Goal: Check status: Check status

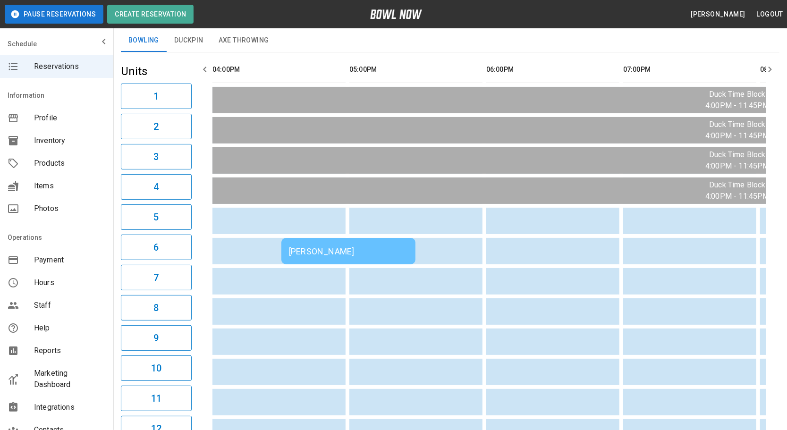
click at [359, 248] on div "[PERSON_NAME]" at bounding box center [348, 251] width 119 height 10
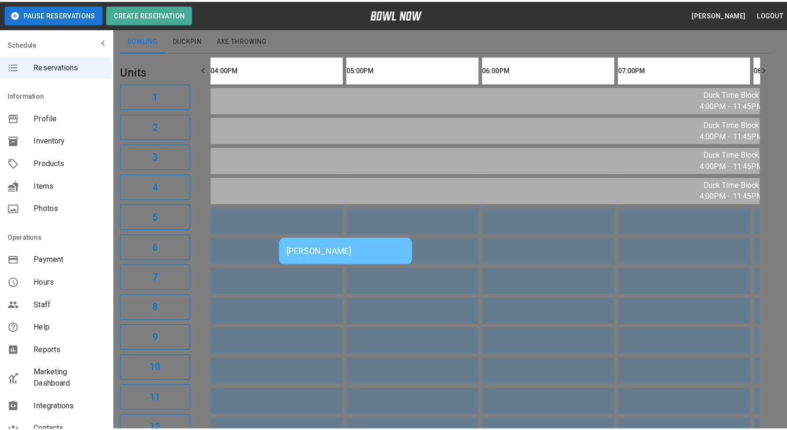
scroll to position [15, 0]
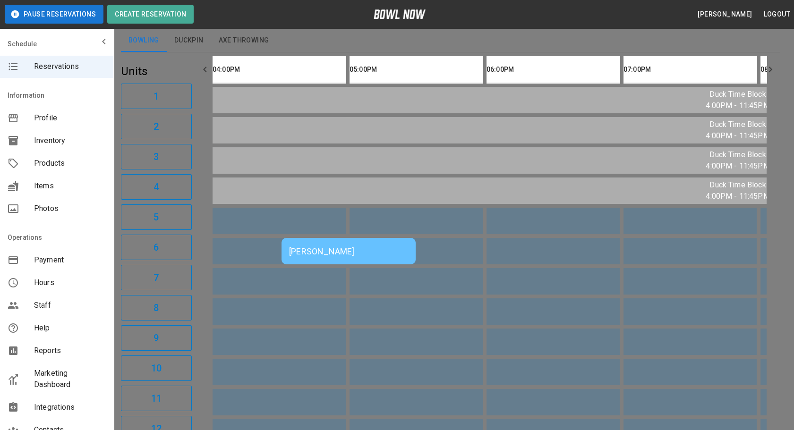
click at [566, 336] on div at bounding box center [397, 215] width 794 height 430
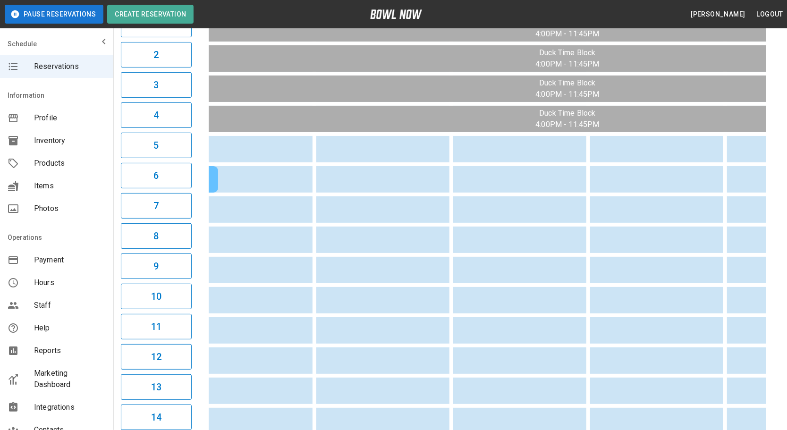
scroll to position [0, 197]
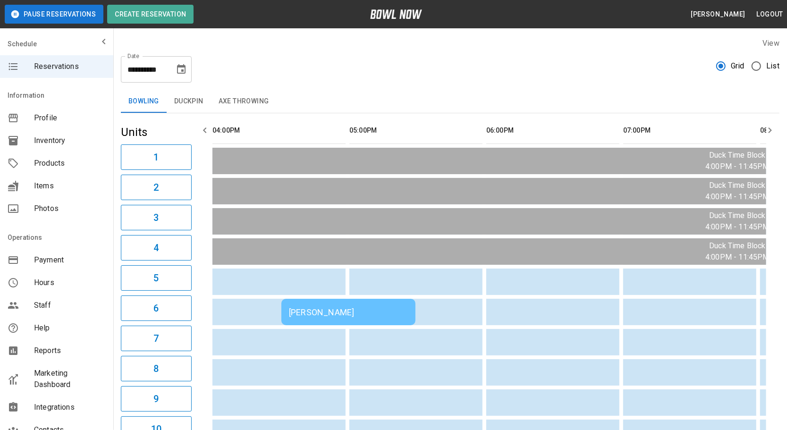
click at [184, 94] on button "Duckpin" at bounding box center [189, 101] width 44 height 23
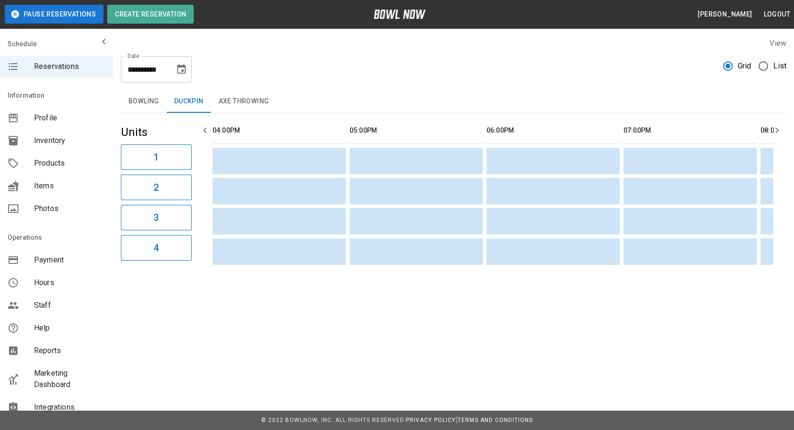
click at [244, 103] on button "Axe Throwing" at bounding box center [244, 101] width 66 height 23
click at [143, 100] on button "Bowling" at bounding box center [144, 101] width 46 height 23
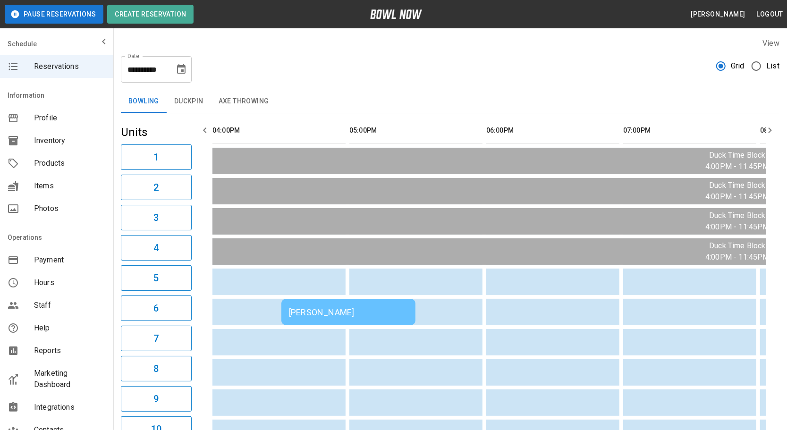
click at [357, 302] on td "[PERSON_NAME]" at bounding box center [348, 312] width 134 height 26
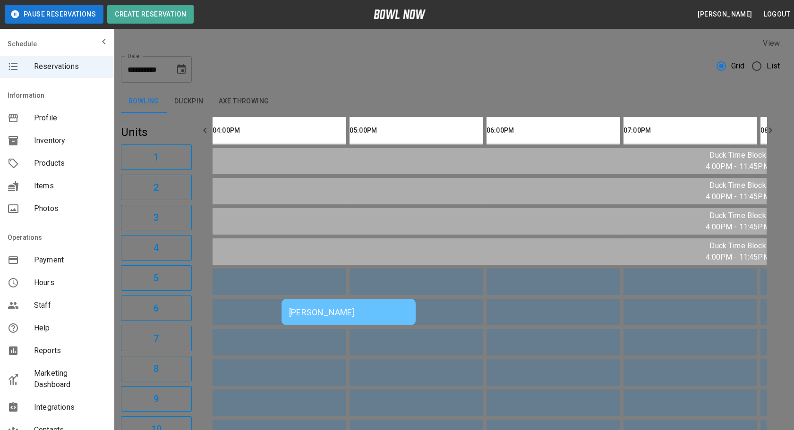
scroll to position [15, 0]
click at [567, 217] on div at bounding box center [397, 215] width 794 height 430
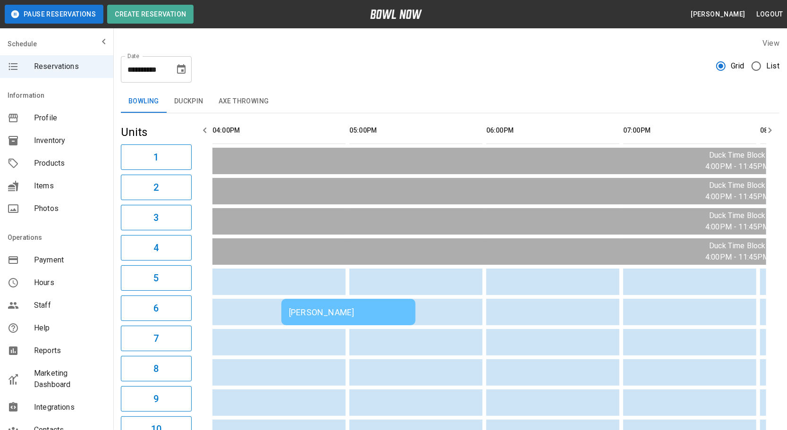
click at [340, 311] on div "[PERSON_NAME]" at bounding box center [348, 312] width 119 height 10
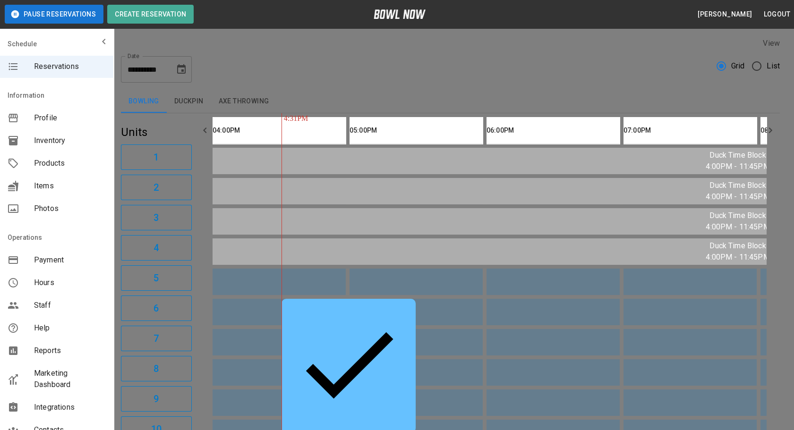
click at [599, 310] on div at bounding box center [397, 215] width 794 height 430
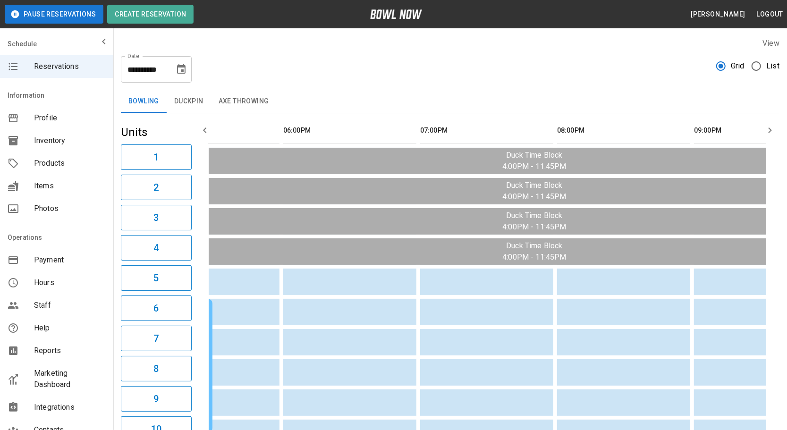
scroll to position [0, 657]
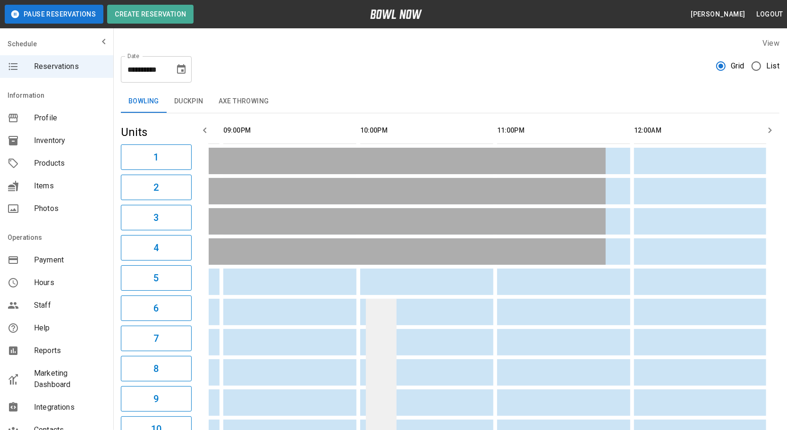
click at [372, 314] on td "sticky table" at bounding box center [381, 366] width 31 height 134
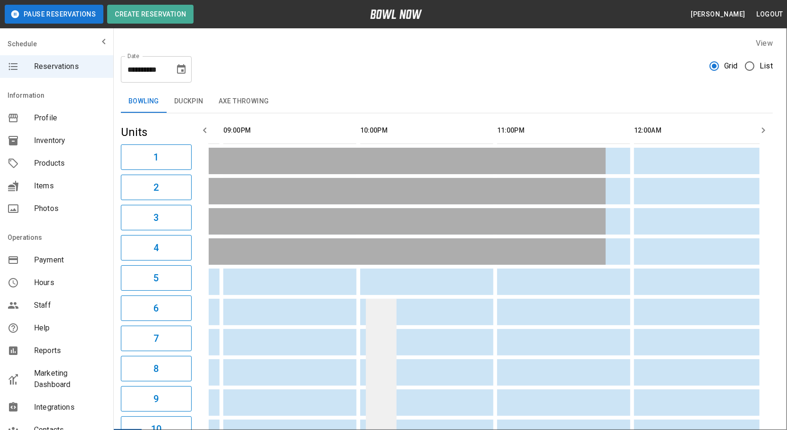
scroll to position [59, 0]
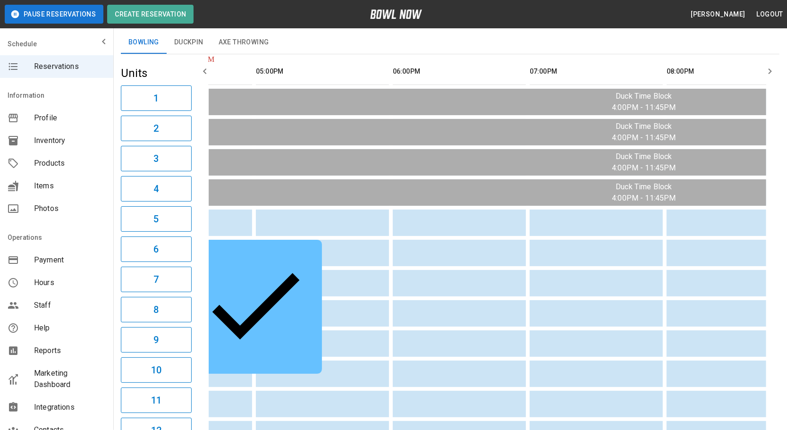
scroll to position [0, 0]
